Goal: Task Accomplishment & Management: Manage account settings

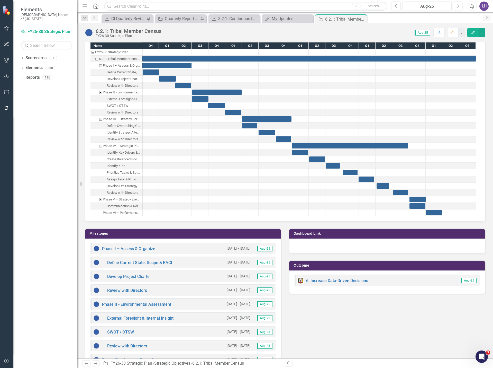
scroll to position [437, 0]
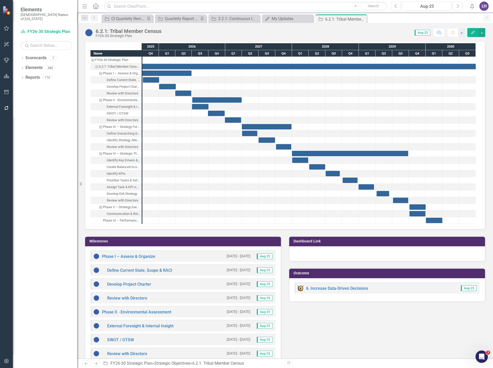
click at [475, 32] on icon "button" at bounding box center [473, 33] width 4 height 4
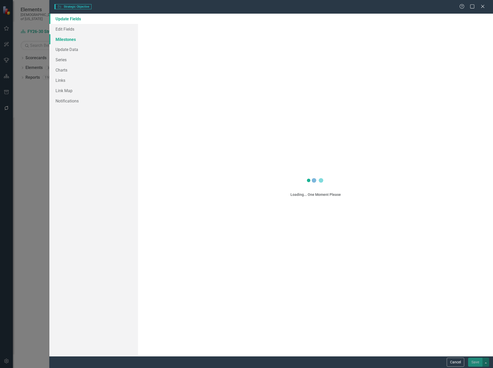
click at [75, 41] on link "Milestones" at bounding box center [93, 39] width 89 height 10
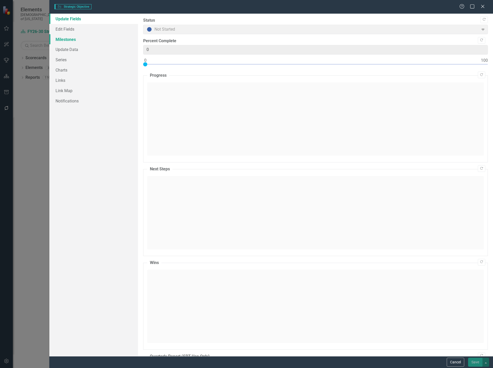
click at [72, 37] on link "Milestones" at bounding box center [93, 39] width 89 height 10
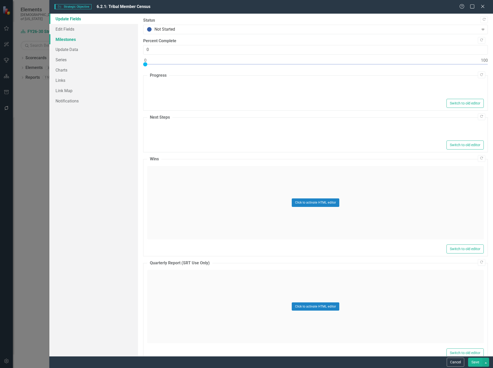
click at [65, 39] on link "Milestones" at bounding box center [93, 39] width 89 height 10
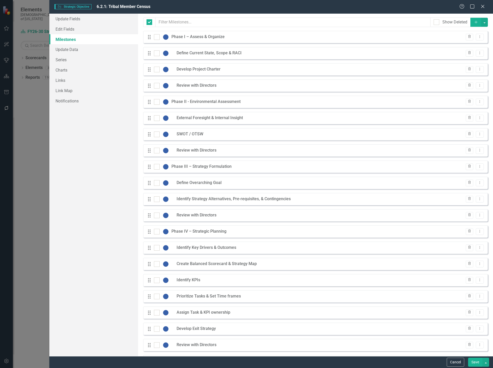
checkbox input "false"
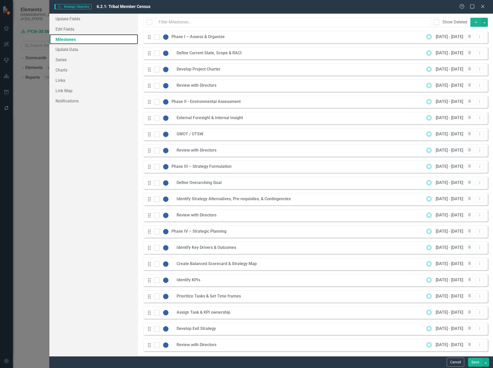
scroll to position [0, 0]
click at [478, 54] on icon "Dropdown Menu" at bounding box center [480, 52] width 4 height 3
click at [463, 60] on link "Edit Edit Milestone" at bounding box center [455, 62] width 48 height 10
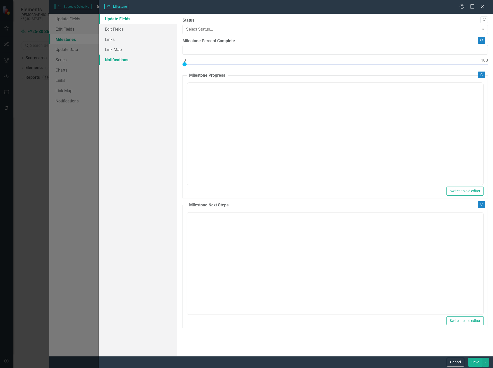
type input "0"
click at [143, 31] on link "Edit Fields" at bounding box center [138, 29] width 79 height 10
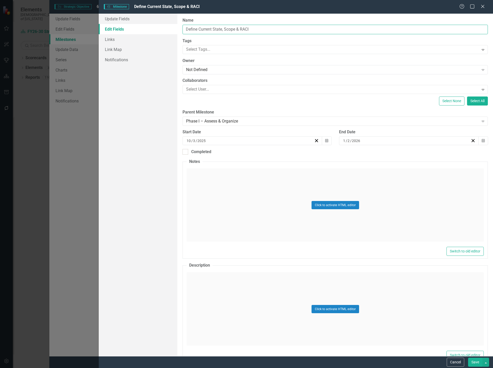
drag, startPoint x: 213, startPoint y: 31, endPoint x: 200, endPoint y: 32, distance: 13.6
click at [200, 32] on input "Define Current State, Scope & RACI" at bounding box center [335, 30] width 305 height 10
click at [246, 29] on input "Define Current State, Scope & RACI" at bounding box center [335, 30] width 305 height 10
type input "Define Current State, Scope, and Capabilities"
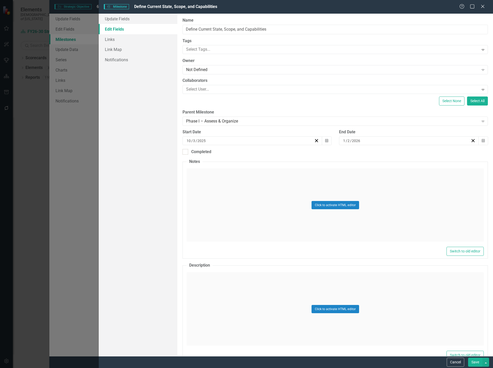
click at [478, 363] on button "Save" at bounding box center [475, 361] width 14 height 9
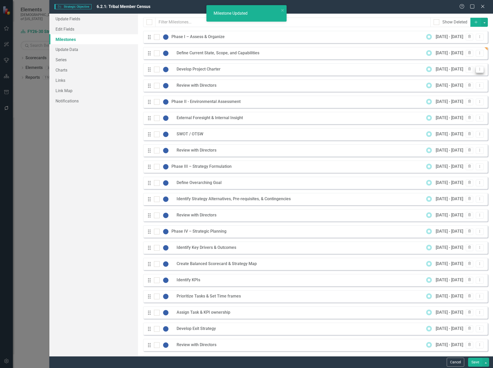
click at [480, 68] on icon at bounding box center [480, 69] width 1 height 3
click at [463, 77] on link "Edit Edit Milestone" at bounding box center [455, 78] width 48 height 10
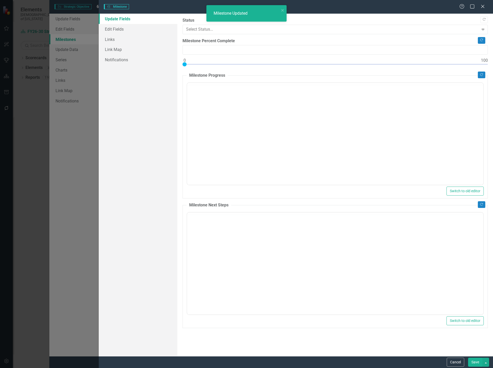
type input "0"
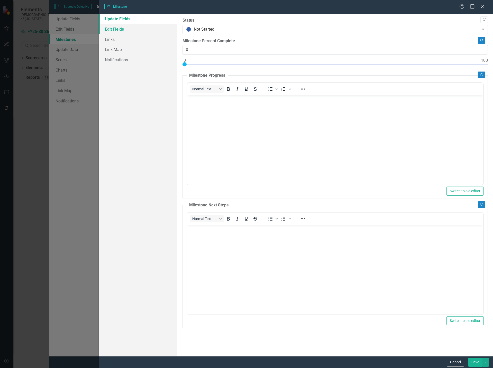
click at [121, 28] on link "Edit Fields" at bounding box center [138, 29] width 79 height 10
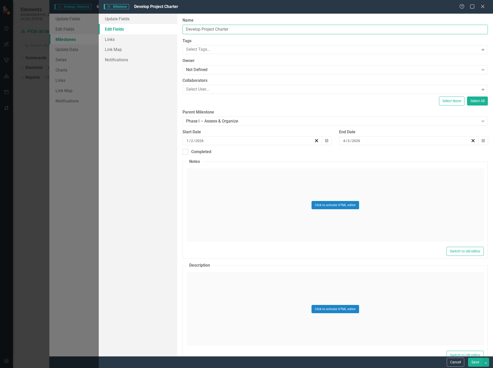
click at [250, 30] on input "Develop Project Charter" at bounding box center [335, 30] width 305 height 10
type input "Develop Project Charter and RACI"
click at [476, 361] on button "Save" at bounding box center [475, 361] width 14 height 9
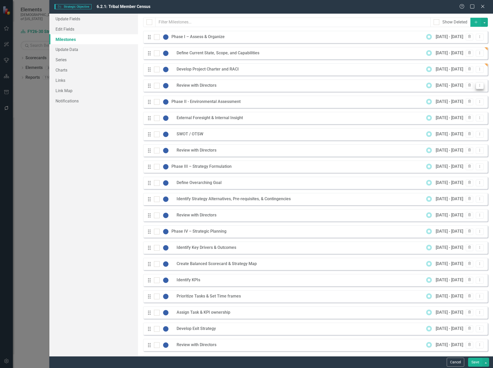
click at [478, 84] on icon "Dropdown Menu" at bounding box center [480, 85] width 4 height 3
click at [466, 92] on link "Edit Edit Milestone" at bounding box center [455, 94] width 48 height 10
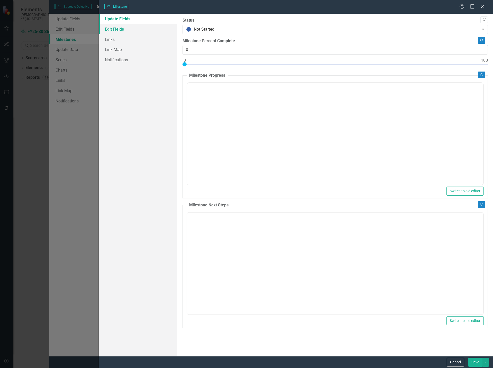
click at [124, 28] on link "Edit Fields" at bounding box center [138, 29] width 79 height 10
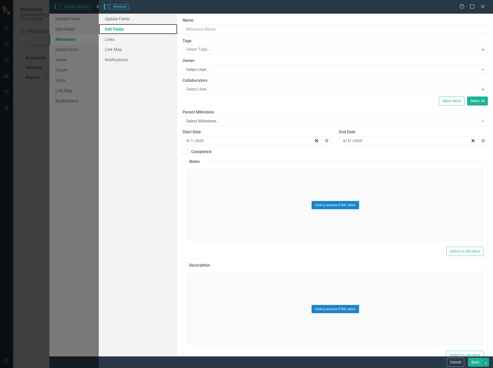
type input "Review with Directors"
type input "4"
type input "2026"
type input "6"
type input "28"
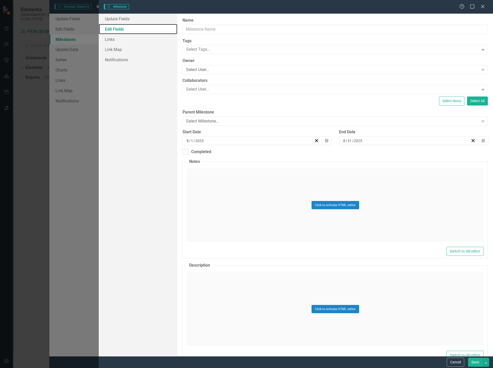
type input "2026"
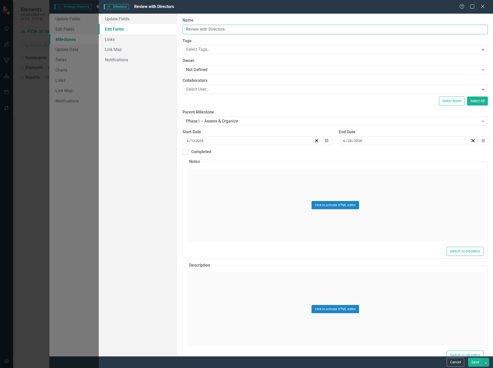
drag, startPoint x: 234, startPoint y: 28, endPoint x: 171, endPoint y: 29, distance: 63.2
click at [171, 29] on div "Update Fields Edit Fields Links Link Map Notifications "Update" fields in Clear…" at bounding box center [296, 185] width 394 height 342
type input "Organize Governance/Team Setup"
click at [476, 361] on button "Save" at bounding box center [475, 361] width 14 height 9
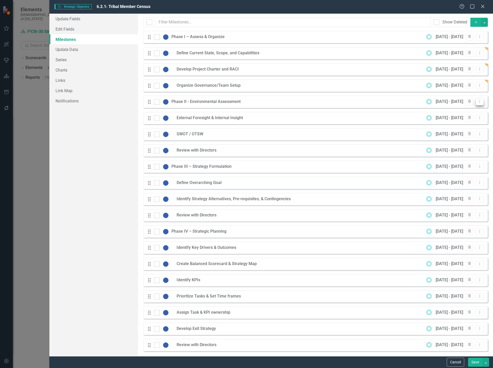
click at [476, 103] on button "Dropdown Menu" at bounding box center [480, 101] width 8 height 7
click at [460, 113] on link "Edit Edit Milestone" at bounding box center [455, 110] width 48 height 10
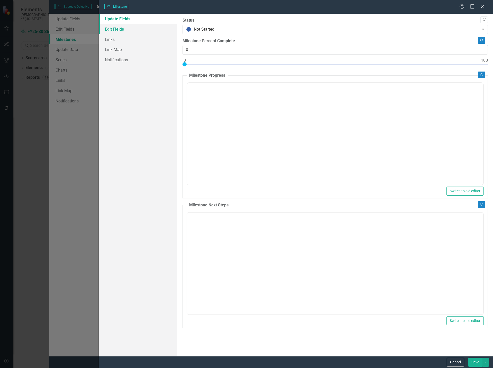
click at [132, 30] on link "Edit Fields" at bounding box center [138, 29] width 79 height 10
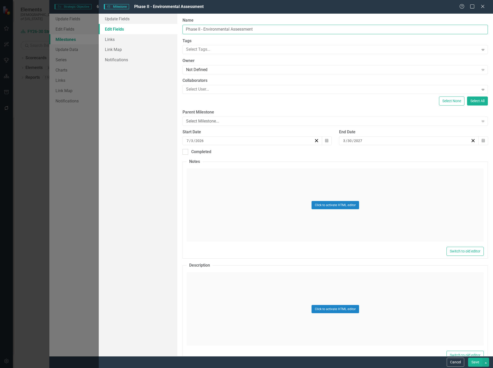
click at [198, 29] on input "Phase II - Environmental Assessment" at bounding box center [335, 30] width 305 height 10
type input "Phase 2 - Environmental Assessment"
click at [477, 363] on button "Save" at bounding box center [475, 361] width 14 height 9
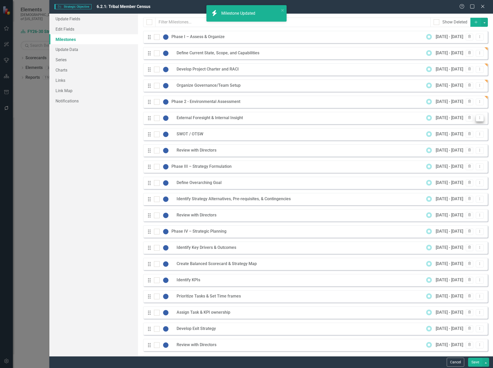
click at [478, 117] on icon "Dropdown Menu" at bounding box center [480, 117] width 4 height 3
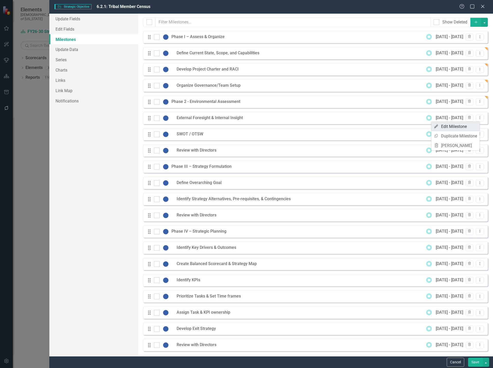
click at [462, 127] on link "Edit Edit Milestone" at bounding box center [455, 127] width 48 height 10
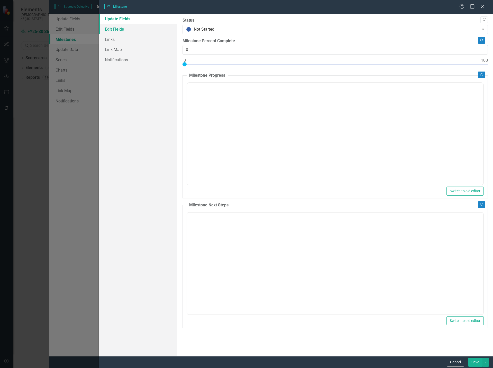
click at [140, 29] on link "Edit Fields" at bounding box center [138, 29] width 79 height 10
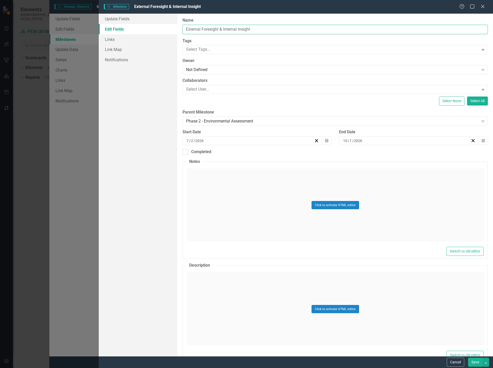
click at [186, 29] on input "External Foresight & Internal Insight" at bounding box center [335, 30] width 305 height 10
drag, startPoint x: 283, startPoint y: 29, endPoint x: 237, endPoint y: 26, distance: 45.8
click at [237, 26] on input "Conudct External Foresight & Internal Insight" at bounding box center [335, 30] width 305 height 10
type input "Conduct External Foresight (PESTLE/STEEPLE Trends)"
click at [478, 363] on button "Save" at bounding box center [475, 361] width 14 height 9
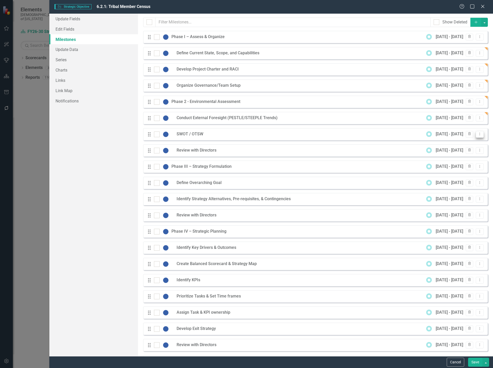
click at [478, 134] on icon "Dropdown Menu" at bounding box center [480, 133] width 4 height 3
click at [458, 142] on link "Edit Edit Milestone" at bounding box center [455, 143] width 48 height 10
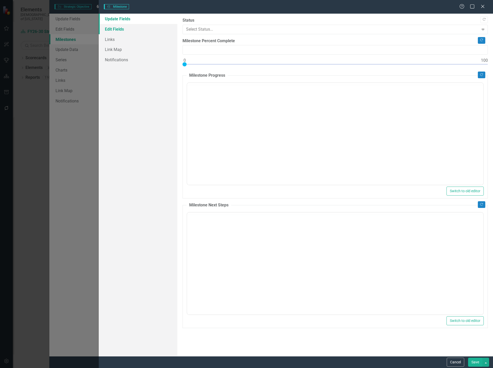
type input "0"
click at [131, 30] on link "Edit Fields" at bounding box center [138, 29] width 79 height 10
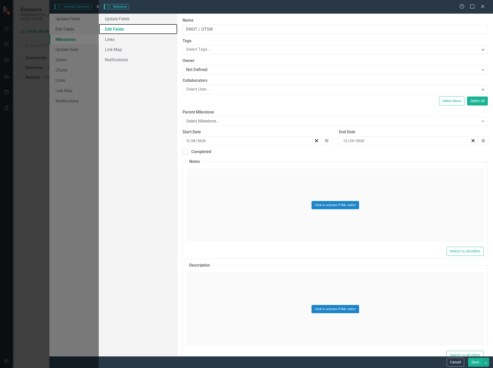
type input "SWOT / OTSW"
type input "9"
type input "28"
type input "2026"
type input "12"
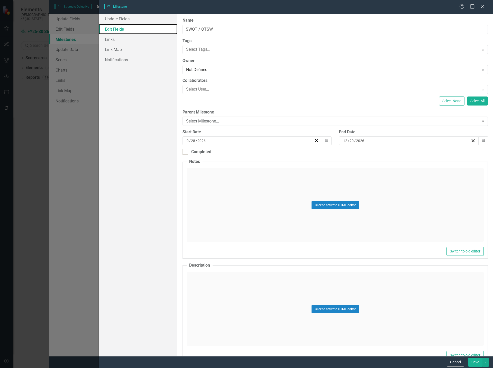
type input "29"
type input "2026"
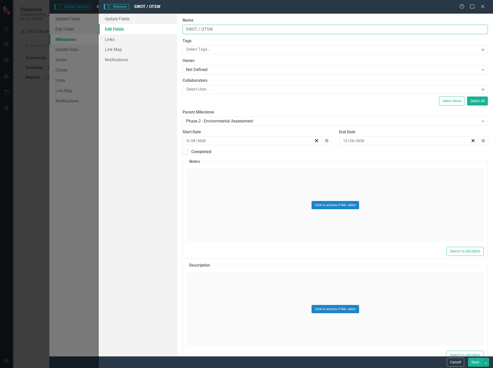
click at [186, 29] on input "SWOT / OTSW" at bounding box center [335, 30] width 305 height 10
type input "Internal Insight and SWOT / OTSW"
click at [256, 27] on input "Internal Insight and SWOT / OTSW" at bounding box center [335, 30] width 305 height 10
type input "Internal Insight and SWOT / OTSW Analysis"
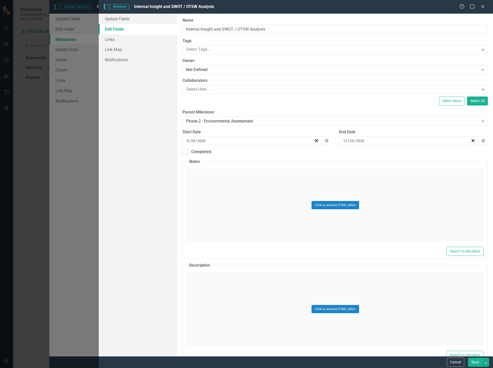
click at [477, 363] on button "Save" at bounding box center [475, 361] width 14 height 9
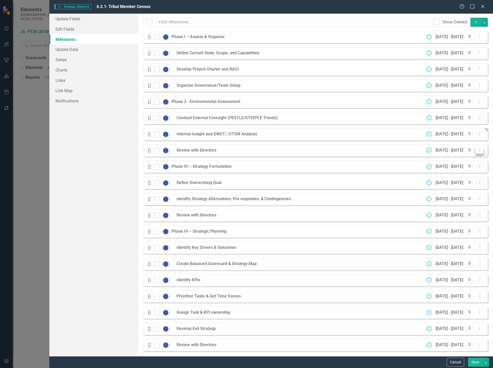
click at [478, 151] on icon "Dropdown Menu" at bounding box center [480, 149] width 4 height 3
click at [461, 160] on link "Edit Edit Milestone" at bounding box center [455, 159] width 48 height 10
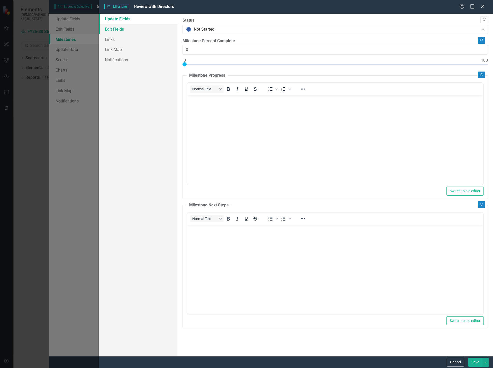
scroll to position [0, 0]
click at [140, 28] on link "Edit Fields" at bounding box center [138, 29] width 79 height 10
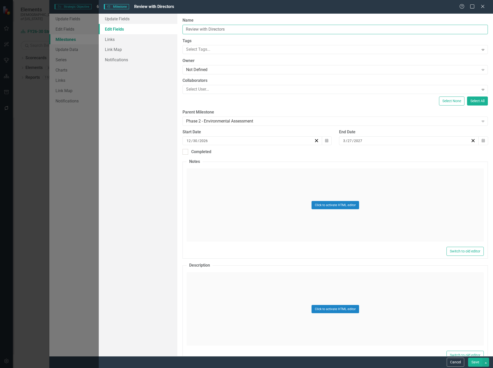
drag, startPoint x: 215, startPoint y: 28, endPoint x: 150, endPoint y: 25, distance: 65.6
click at [150, 25] on div "Update Fields Edit Fields Links Link Map Notifications "Update" fields in Clear…" at bounding box center [296, 185] width 394 height 342
type input "Identify Opportunities, Threats, Strengths, and Weaknesses"
click at [476, 361] on button "Save" at bounding box center [475, 361] width 14 height 9
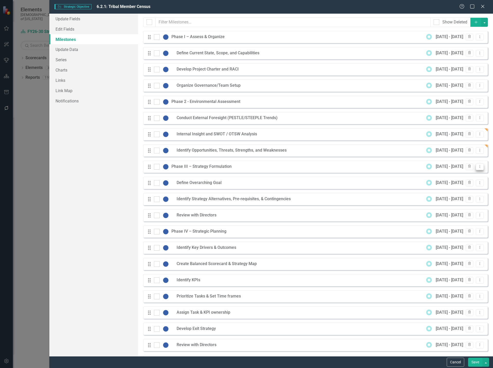
click at [478, 167] on icon "Dropdown Menu" at bounding box center [480, 166] width 4 height 3
click at [464, 175] on link "Edit Edit Milestone" at bounding box center [455, 175] width 48 height 10
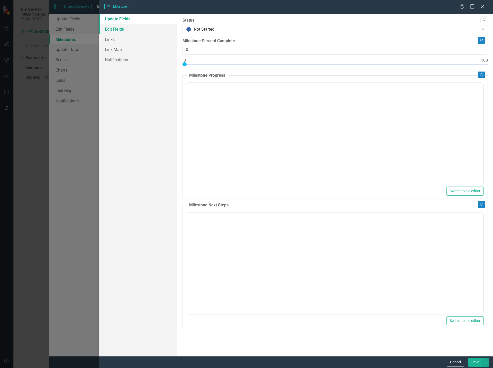
click at [125, 30] on link "Edit Fields" at bounding box center [138, 29] width 79 height 10
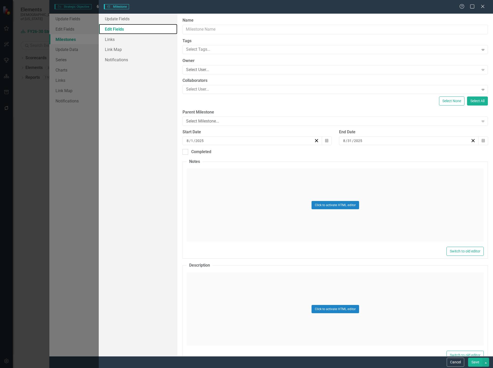
type input "Phase III – Strategy Formulation"
type input "4"
type input "2027"
type input "12"
type input "29"
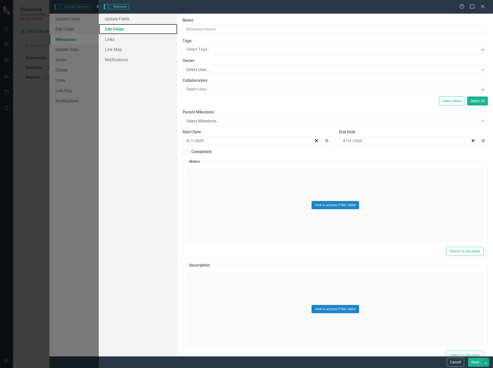
type input "2027"
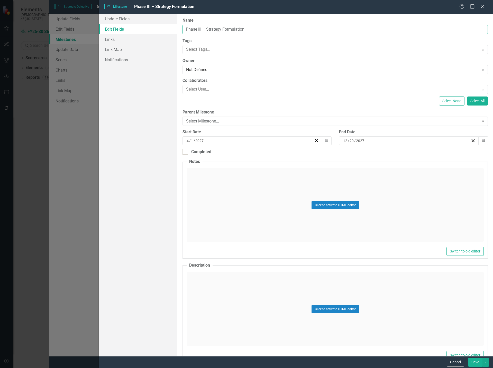
click at [199, 29] on input "Phase III – Strategy Formulation" at bounding box center [335, 30] width 305 height 10
type input "Phase 3 – Strategy Formulation"
click at [474, 362] on button "Save" at bounding box center [475, 361] width 14 height 9
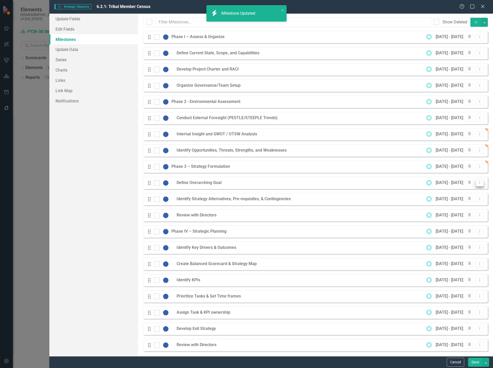
click at [478, 184] on icon "Dropdown Menu" at bounding box center [480, 182] width 4 height 3
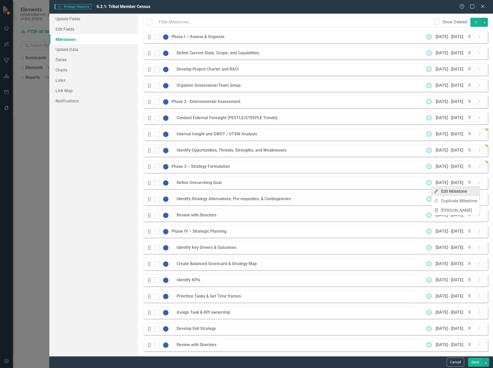
click at [455, 193] on link "Edit Edit Milestone" at bounding box center [455, 191] width 48 height 10
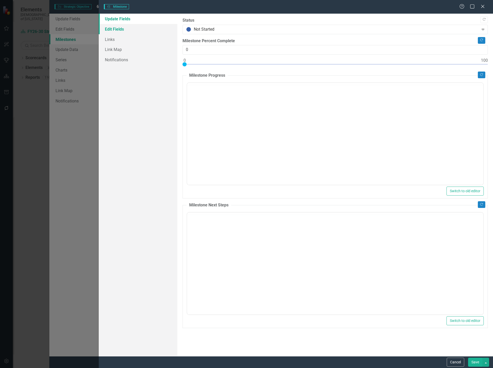
click at [125, 30] on link "Edit Fields" at bounding box center [138, 29] width 79 height 10
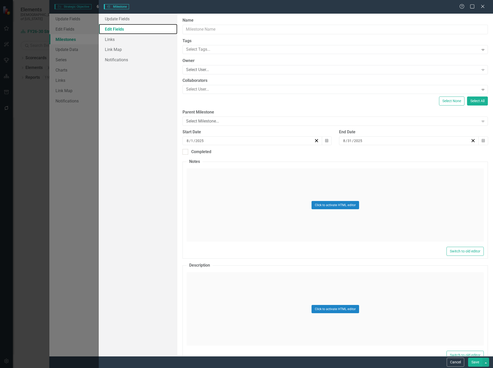
type input "Define Overarching Goal"
type input "4"
type input "2"
type input "2027"
type input "6"
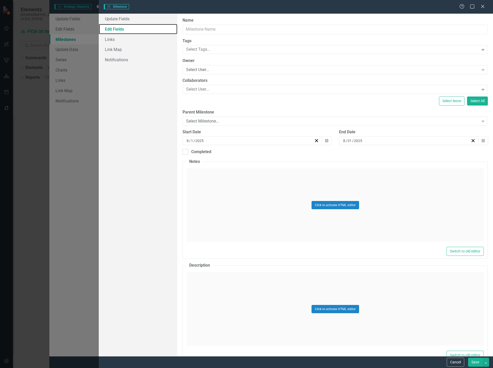
type input "23"
type input "2027"
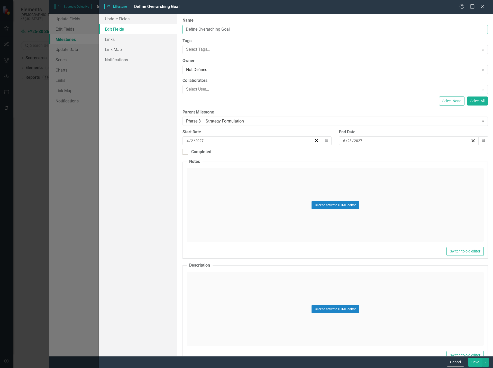
drag, startPoint x: 236, startPoint y: 30, endPoint x: 199, endPoint y: 31, distance: 37.3
click at [199, 31] on input "Define Overarching Goal" at bounding box center [335, 30] width 305 height 10
type input "Define Mission, Vision, and Overarching SMART Goal"
click at [474, 360] on button "Save" at bounding box center [475, 361] width 14 height 9
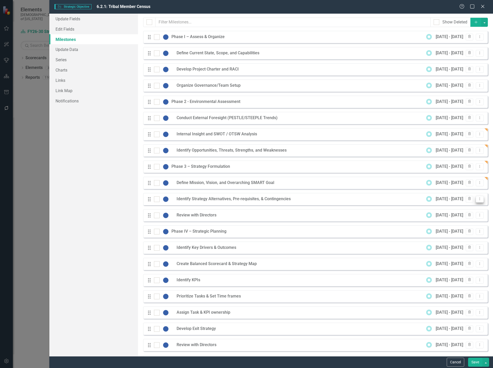
click at [478, 199] on icon "Dropdown Menu" at bounding box center [480, 198] width 4 height 3
click at [461, 206] on link "Edit Edit Milestone" at bounding box center [455, 208] width 48 height 10
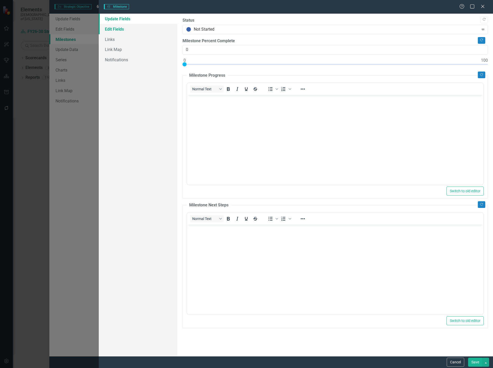
click at [131, 27] on link "Edit Fields" at bounding box center [138, 29] width 79 height 10
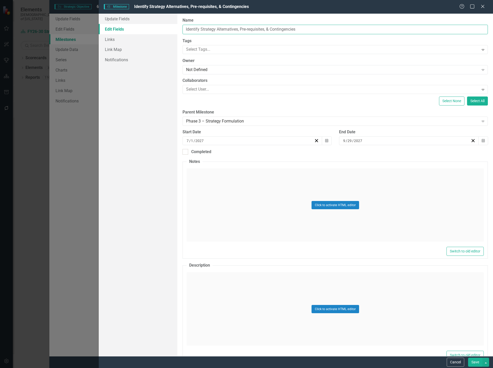
click at [247, 28] on input "Identify Strategy Alternatives, Pre-requisites, & Contingencies" at bounding box center [335, 30] width 305 height 10
click at [269, 28] on input "Identify Strategy Alternatives, Prerequisites, & Contingencies" at bounding box center [335, 30] width 305 height 10
type input "Identify Strategy Alternatives, Prerequisites, and Contingencies"
click at [475, 359] on button "Save" at bounding box center [475, 361] width 14 height 9
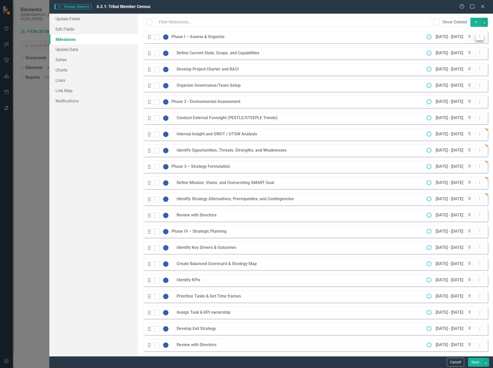
click at [478, 37] on icon "Dropdown Menu" at bounding box center [480, 36] width 4 height 3
click at [452, 46] on link "Edit Edit Milestone" at bounding box center [455, 46] width 48 height 10
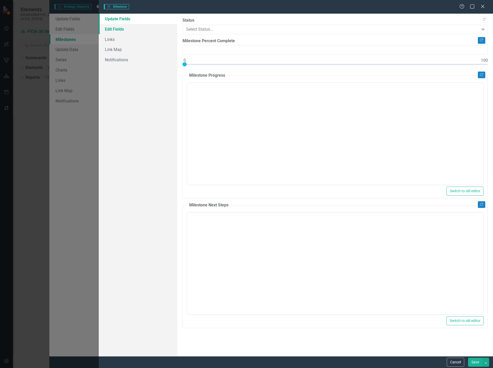
type input "0"
click at [137, 25] on link "Edit Fields" at bounding box center [138, 29] width 79 height 10
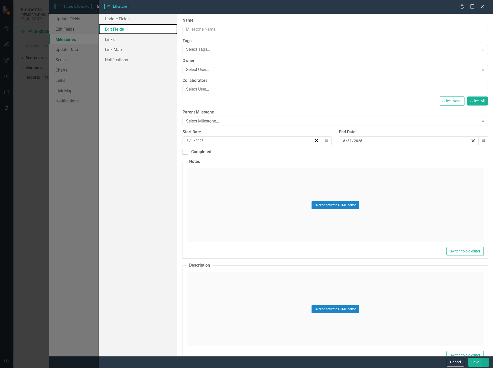
type input "Phase I – Assess & Organize"
type input "10"
type input "6"
type input "29"
type input "2026"
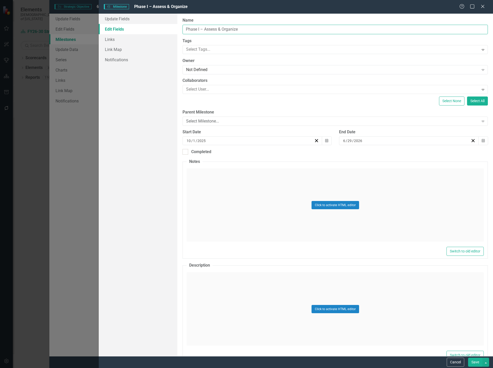
click at [220, 29] on input "Phase I – Assess & Organize" at bounding box center [335, 30] width 305 height 10
click at [200, 31] on input "Phase I – Assess and Organize" at bounding box center [335, 30] width 305 height 10
type input "Phase 1 – Assess and Organize"
click at [473, 364] on button "Save" at bounding box center [475, 361] width 14 height 9
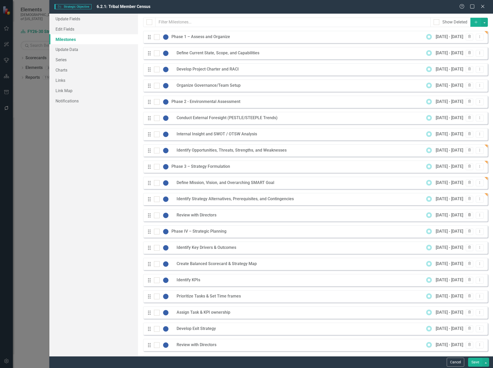
click at [468, 214] on icon "button" at bounding box center [469, 214] width 3 height 3
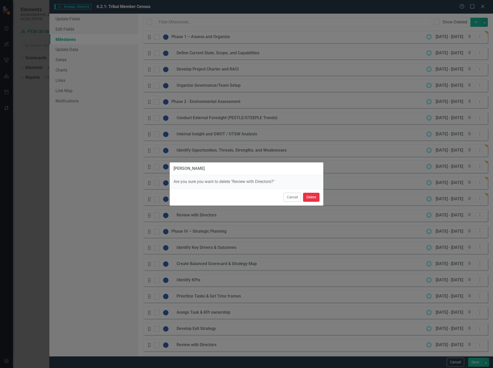
click at [315, 196] on button "Delete" at bounding box center [311, 197] width 16 height 9
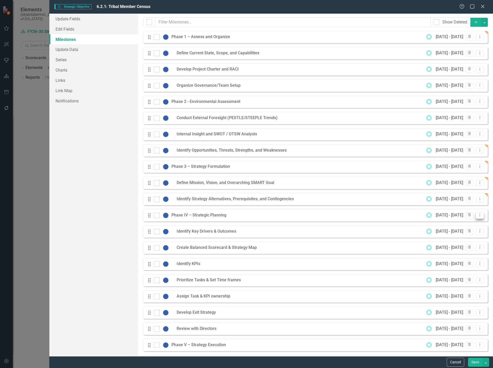
click at [478, 216] on button "Dropdown Menu" at bounding box center [480, 215] width 8 height 7
click at [459, 223] on link "Edit Edit Milestone" at bounding box center [455, 224] width 48 height 10
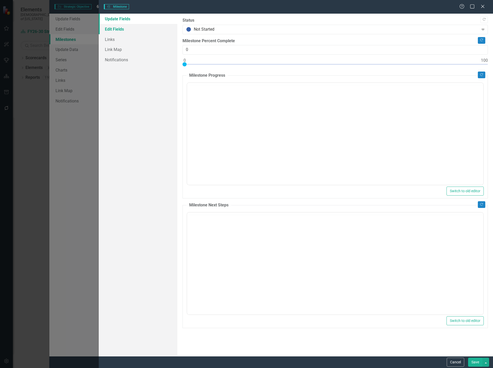
click at [130, 29] on link "Edit Fields" at bounding box center [138, 29] width 79 height 10
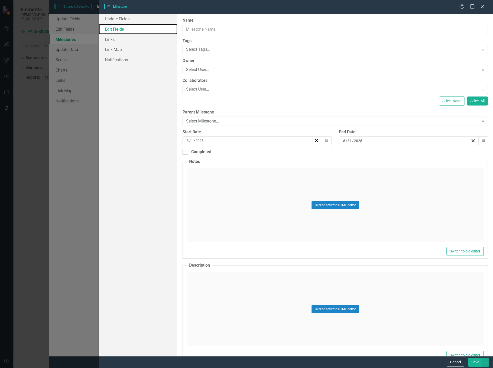
type input "Phase IV – Strategic Planning"
type input "1"
type input "2"
type input "2028"
type input "9"
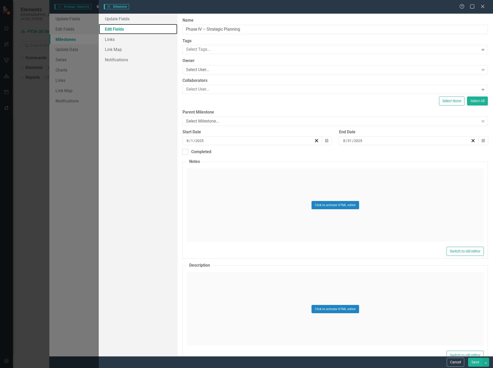
type input "27"
type input "2029"
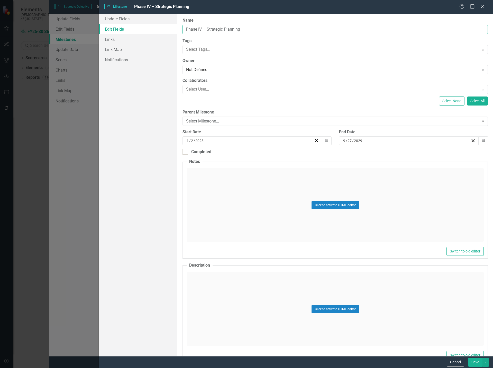
click at [200, 28] on input "Phase IV – Strategic Planning" at bounding box center [335, 30] width 305 height 10
drag, startPoint x: 202, startPoint y: 28, endPoint x: 198, endPoint y: 28, distance: 3.4
click at [198, 28] on input "Phase IV – Strategic Planning" at bounding box center [335, 30] width 305 height 10
type input "Phase 4 – Strategic Planning"
click at [474, 361] on button "Save" at bounding box center [475, 361] width 14 height 9
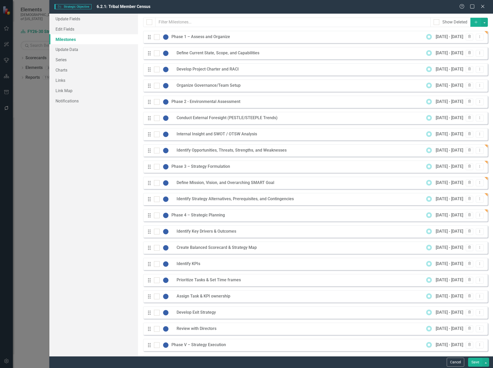
scroll to position [437, 0]
click at [477, 361] on button "Save" at bounding box center [475, 361] width 14 height 9
